Goal: Task Accomplishment & Management: Manage account settings

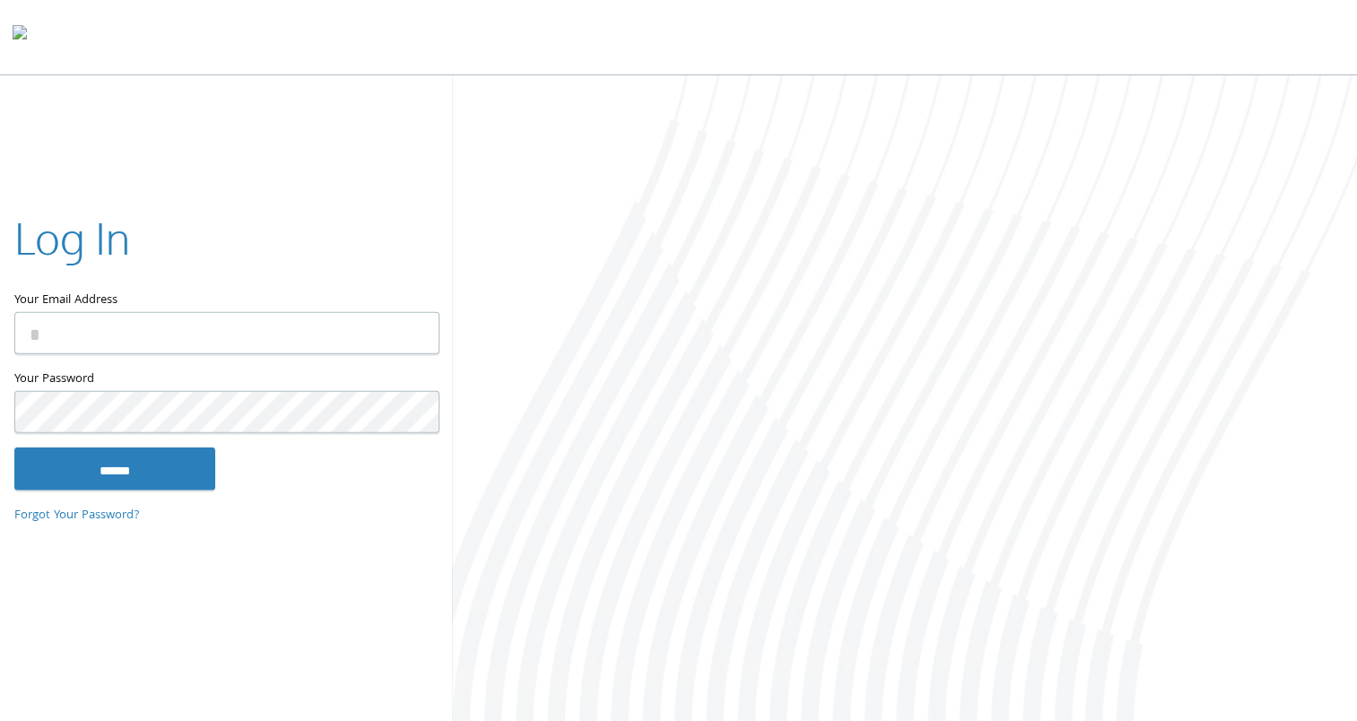
click at [342, 330] on input "Your Email Address" at bounding box center [226, 333] width 425 height 42
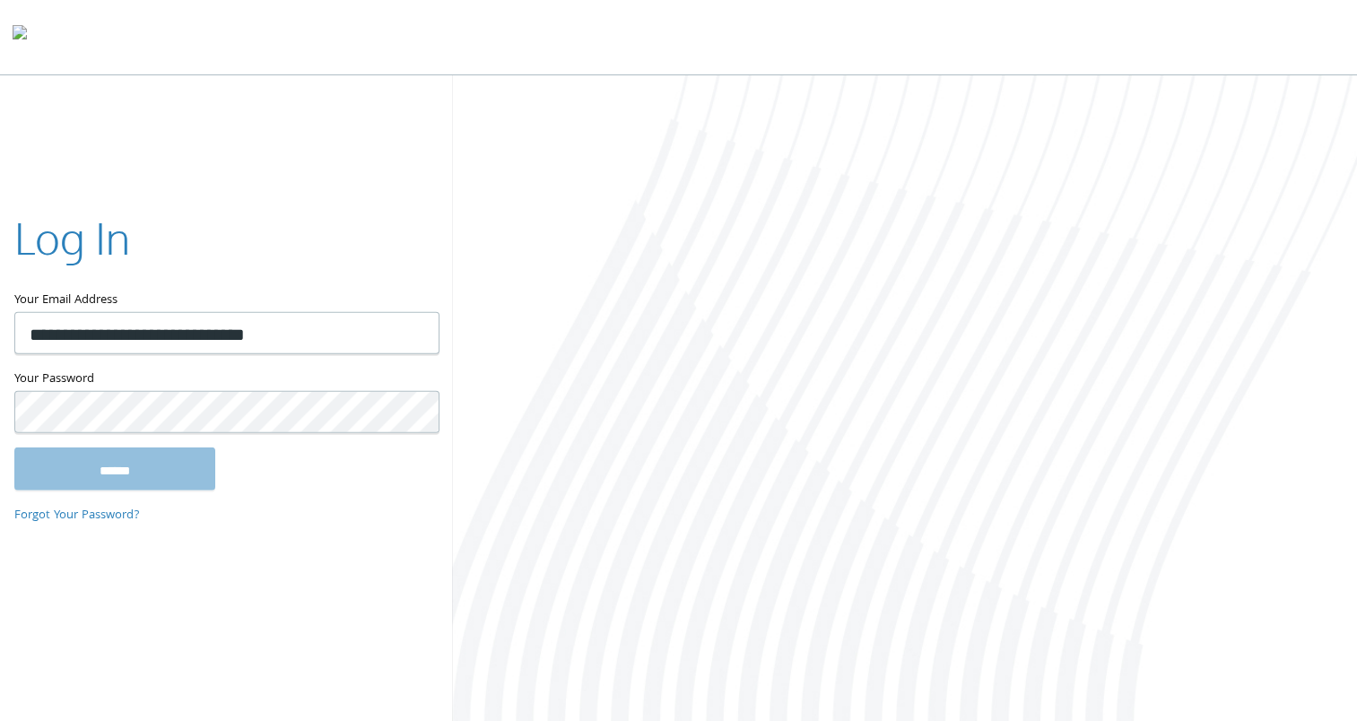
type input "**********"
click at [152, 459] on input "******" at bounding box center [114, 468] width 201 height 43
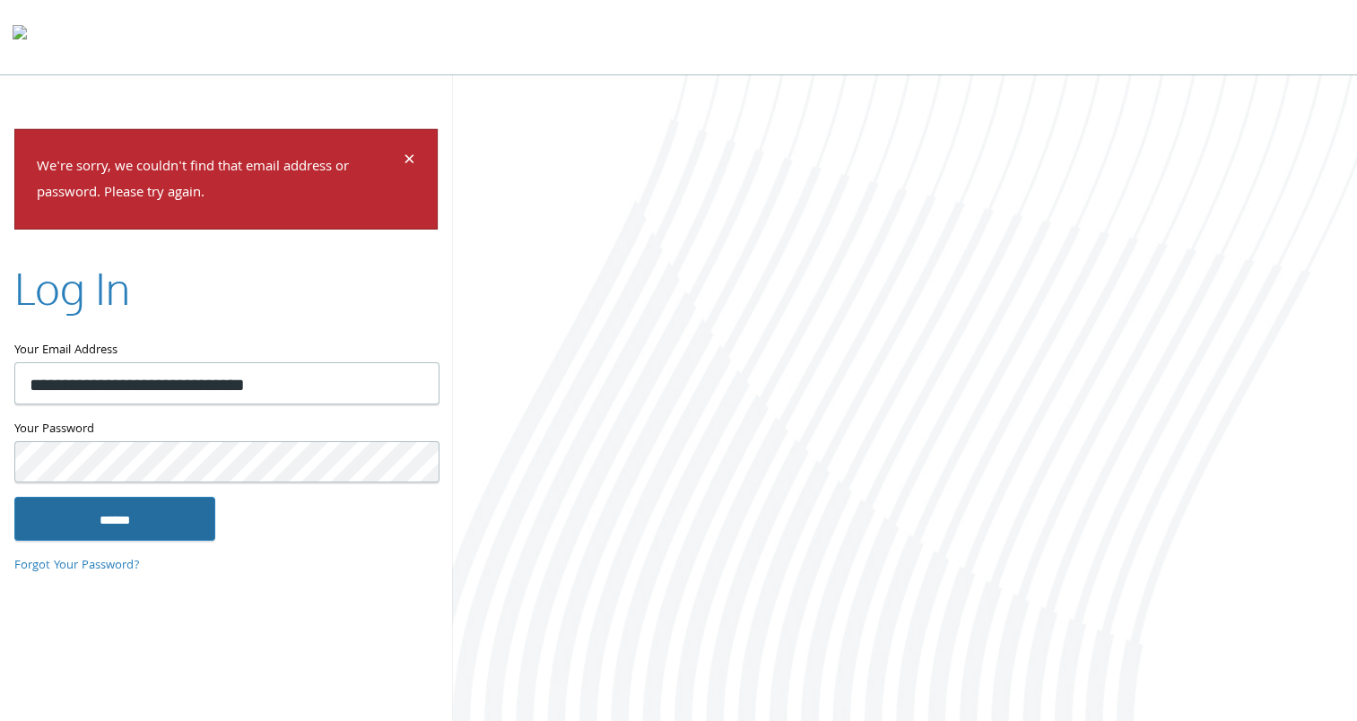
click at [182, 507] on input "******" at bounding box center [114, 518] width 201 height 43
